Goal: Find specific page/section: Find specific page/section

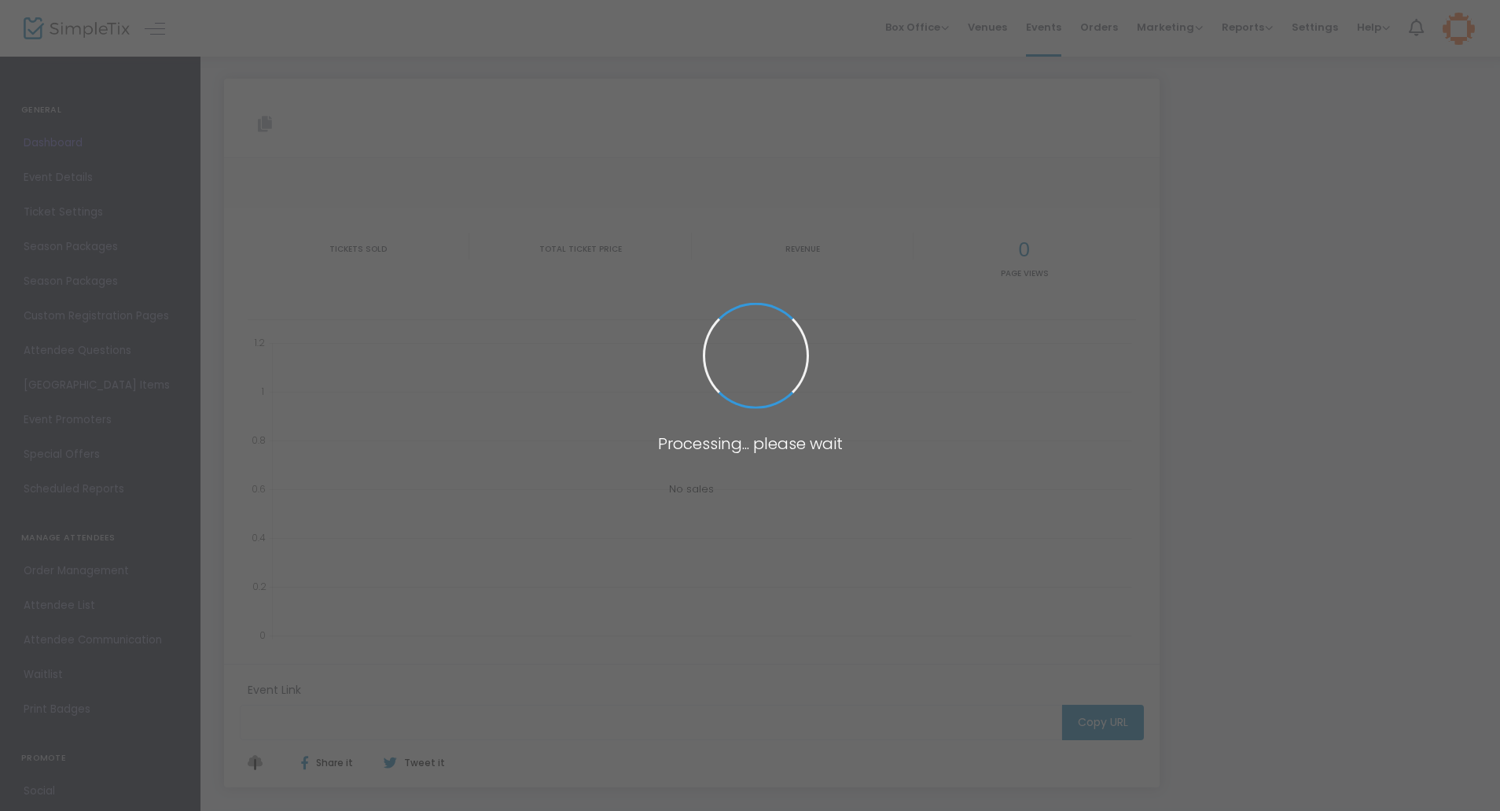
type input "https://www.simpletix.com/e/birthday-party-package-ice-skating-tickets-191639"
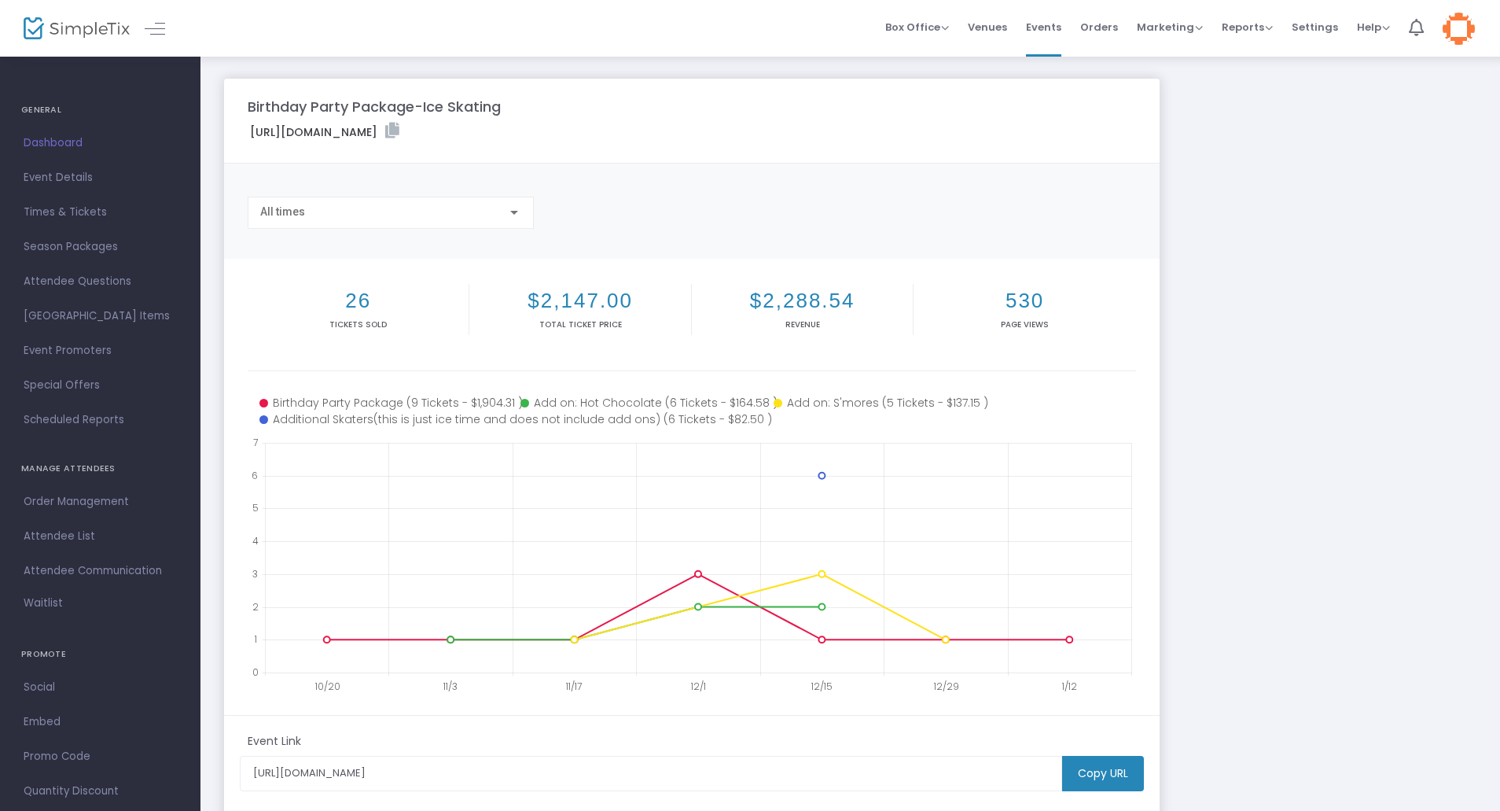
click at [59, 24] on img at bounding box center [77, 28] width 106 height 23
